Goal: Task Accomplishment & Management: Use online tool/utility

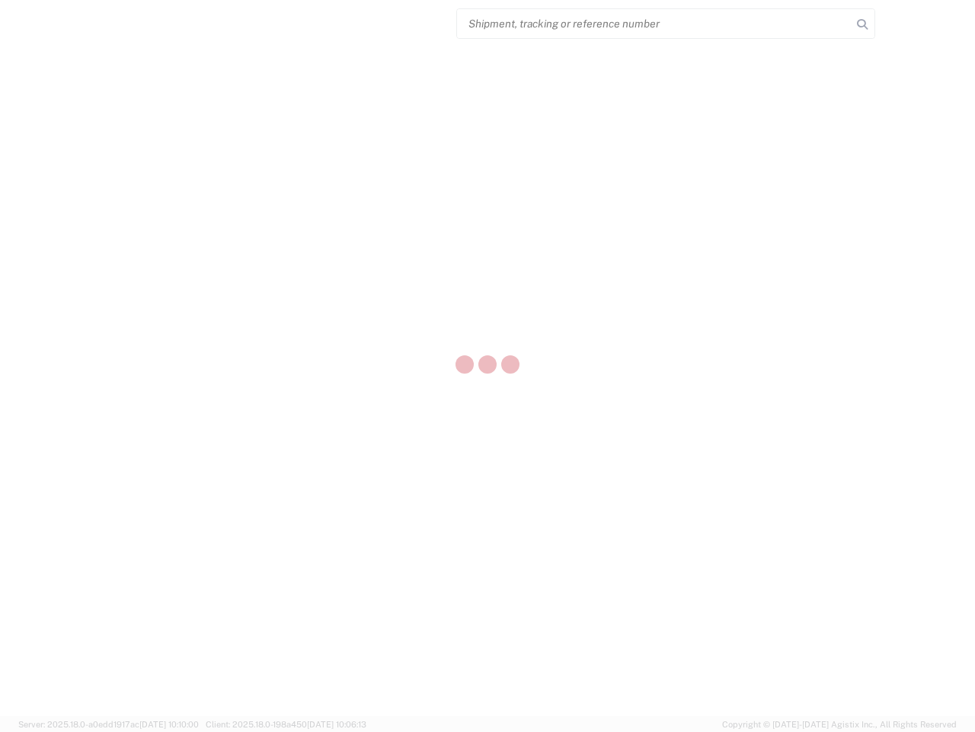
select select "US"
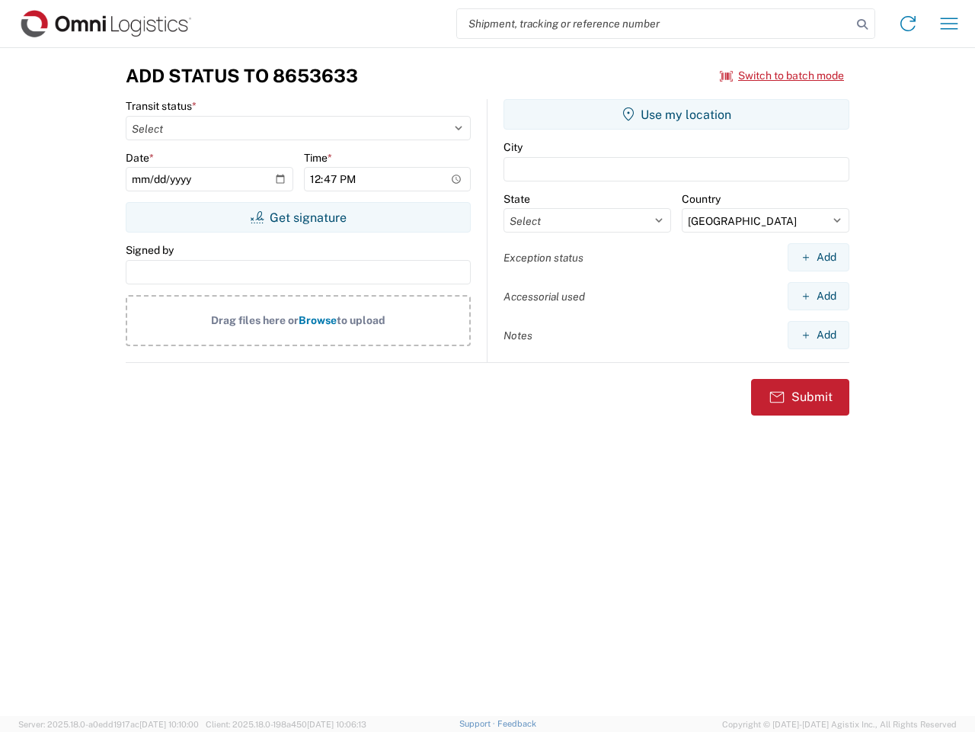
click at [655, 24] on input "search" at bounding box center [654, 23] width 395 height 29
click at [863, 24] on icon at bounding box center [862, 24] width 21 height 21
click at [908, 24] on icon at bounding box center [908, 23] width 24 height 24
click at [950, 24] on icon "button" at bounding box center [950, 23] width 18 height 11
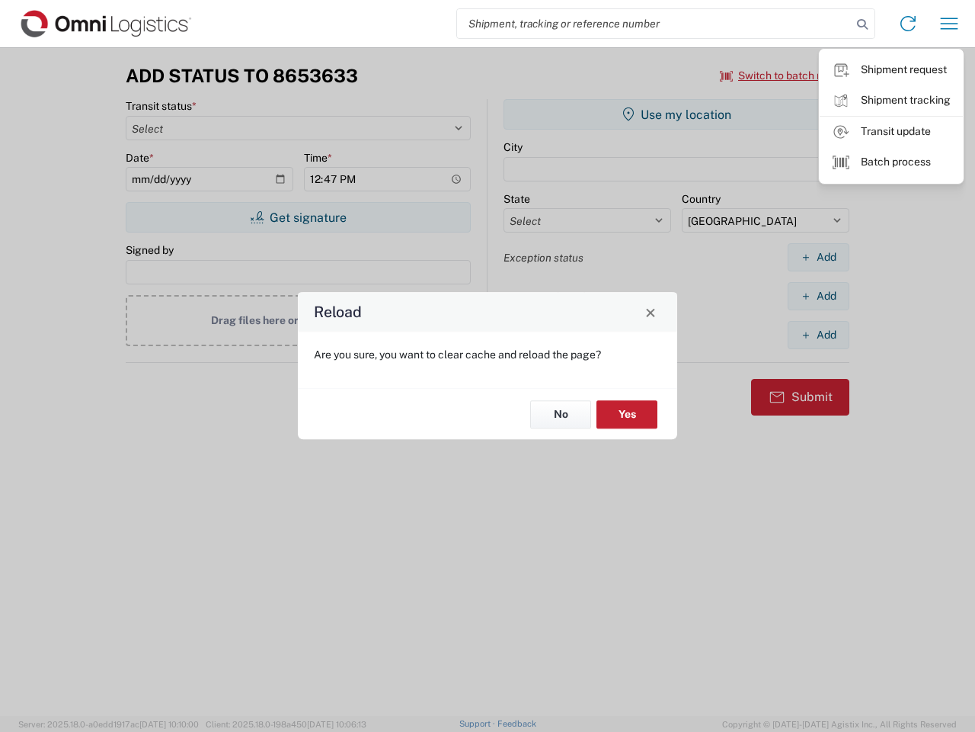
click at [783, 75] on div "Reload Are you sure, you want to clear cache and reload the page? No Yes" at bounding box center [487, 366] width 975 height 732
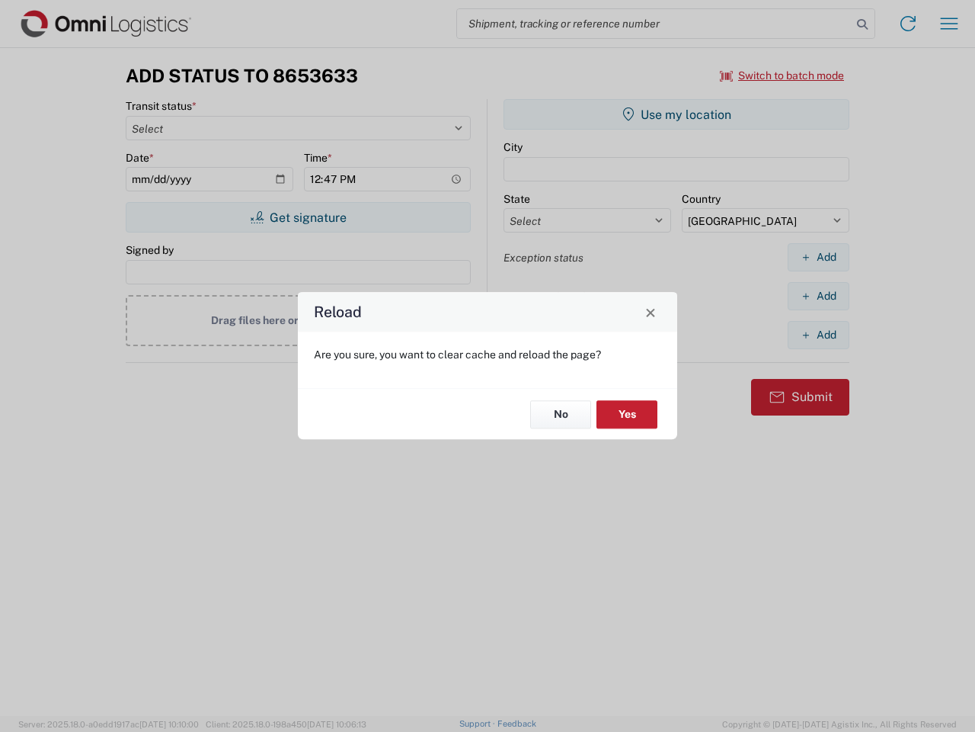
click at [298, 217] on div "Reload Are you sure, you want to clear cache and reload the page? No Yes" at bounding box center [487, 366] width 975 height 732
click at [677, 114] on div "Reload Are you sure, you want to clear cache and reload the page? No Yes" at bounding box center [487, 366] width 975 height 732
click at [818, 257] on div "Reload Are you sure, you want to clear cache and reload the page? No Yes" at bounding box center [487, 366] width 975 height 732
click at [818, 296] on div "Reload Are you sure, you want to clear cache and reload the page? No Yes" at bounding box center [487, 366] width 975 height 732
click at [818, 335] on div "Reload Are you sure, you want to clear cache and reload the page? No Yes" at bounding box center [487, 366] width 975 height 732
